Goal: Navigation & Orientation: Find specific page/section

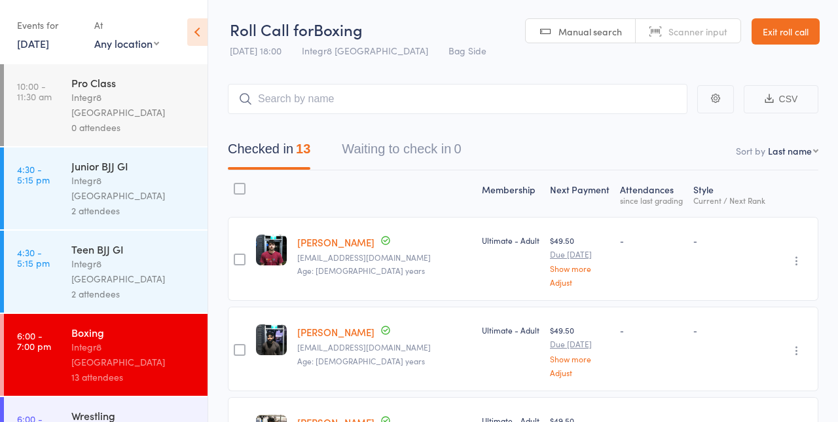
click at [490, 188] on div "Membership" at bounding box center [511, 193] width 68 height 35
click at [417, 206] on div at bounding box center [384, 193] width 185 height 35
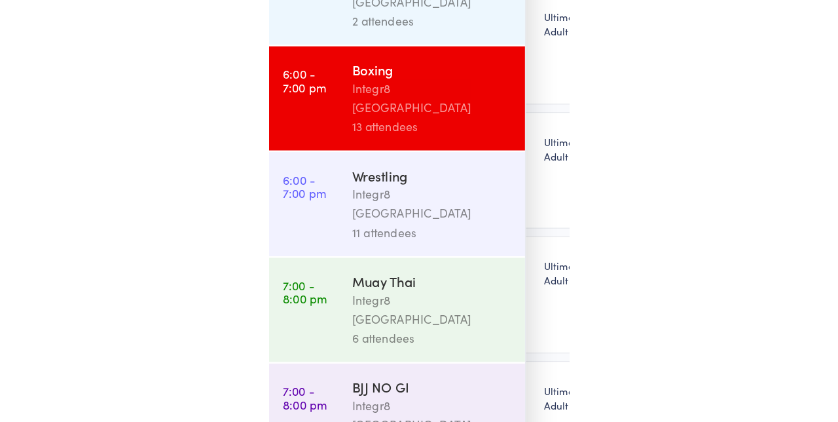
scroll to position [110, 0]
